Goal: Task Accomplishment & Management: Manage account settings

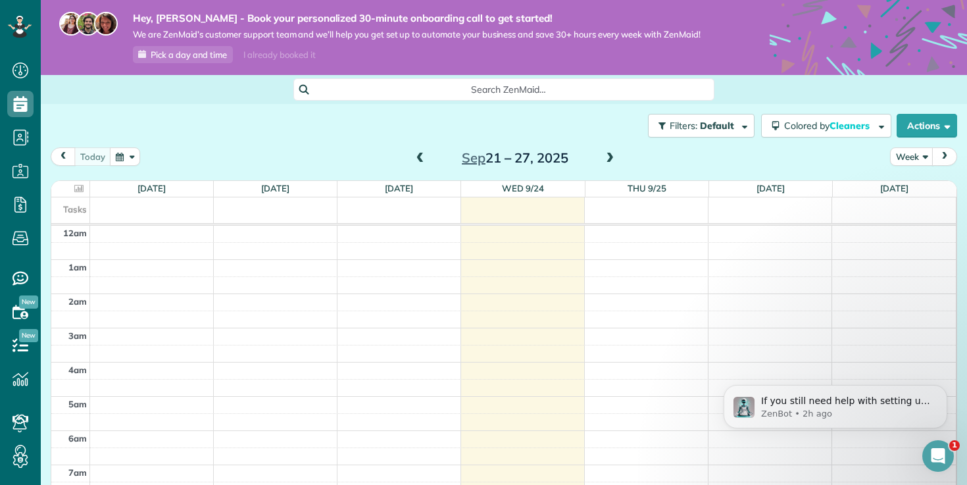
scroll to position [238, 0]
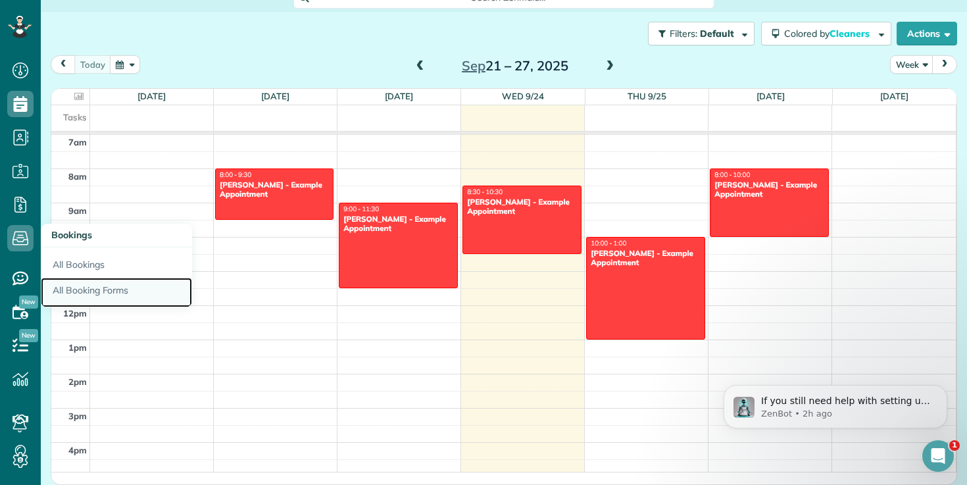
click at [101, 281] on link "All Booking Forms" at bounding box center [116, 292] width 151 height 30
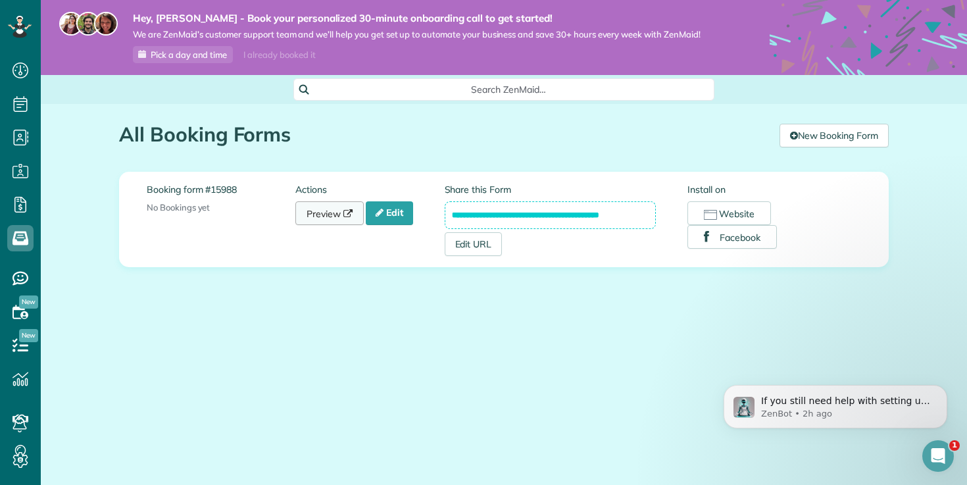
click at [314, 206] on link "Preview" at bounding box center [329, 213] width 68 height 24
click at [399, 218] on link "Edit" at bounding box center [389, 213] width 47 height 24
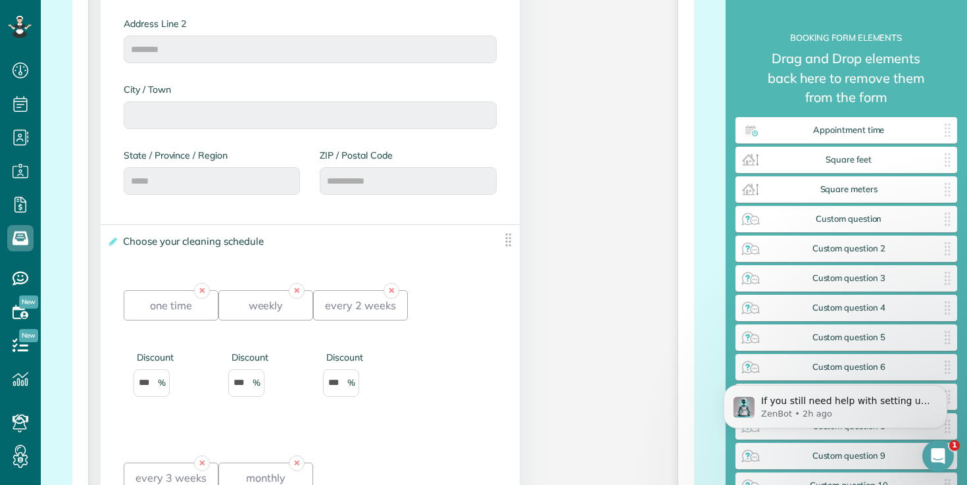
scroll to position [734, 0]
click at [345, 238] on label "**********" at bounding box center [300, 239] width 386 height 13
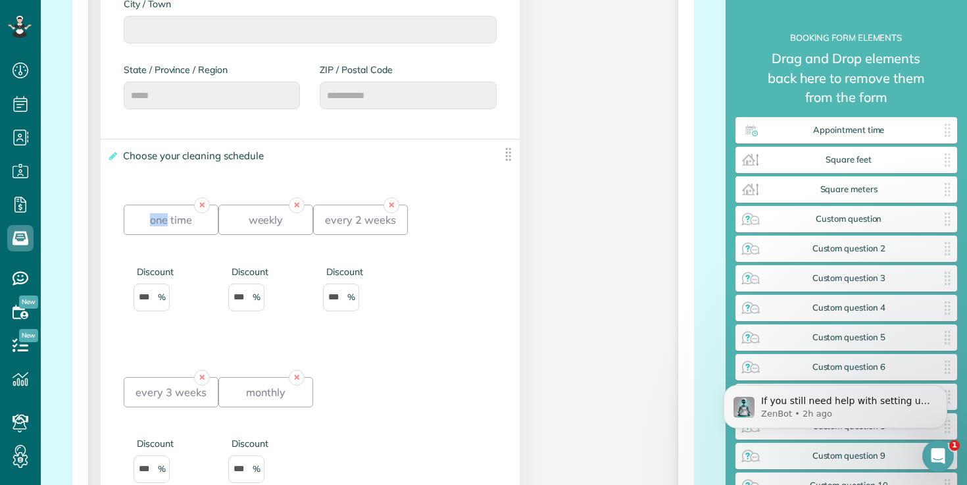
scroll to position [818, 0]
click at [114, 156] on icon at bounding box center [112, 155] width 10 height 9
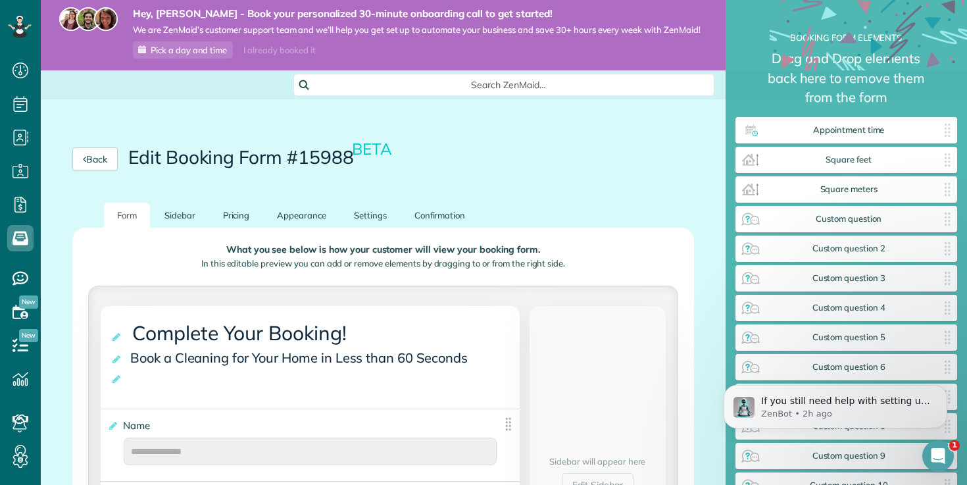
scroll to position [0, 0]
